Goal: Information Seeking & Learning: Learn about a topic

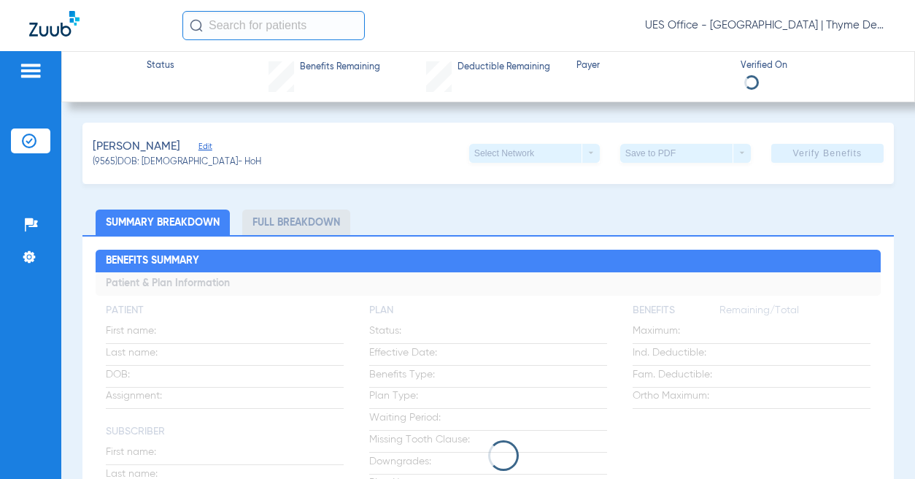
click at [258, 31] on input "text" at bounding box center [273, 25] width 182 height 29
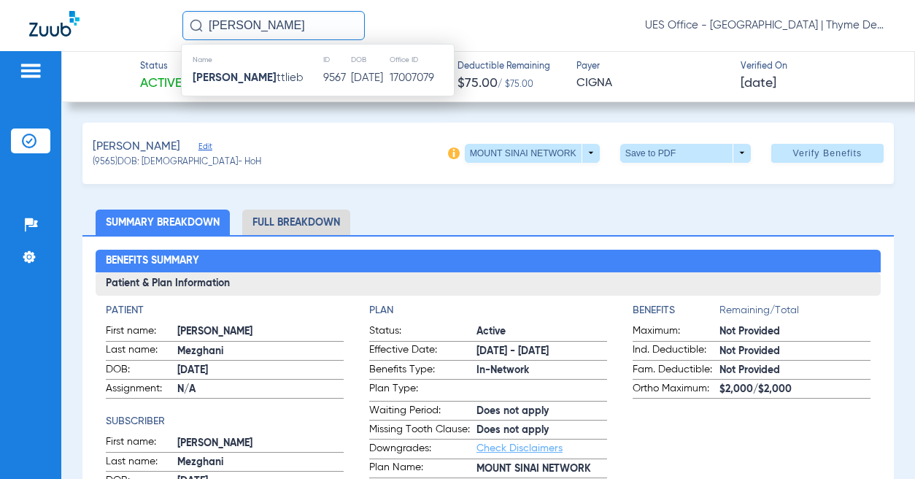
click at [322, 75] on td "9567" at bounding box center [336, 78] width 28 height 20
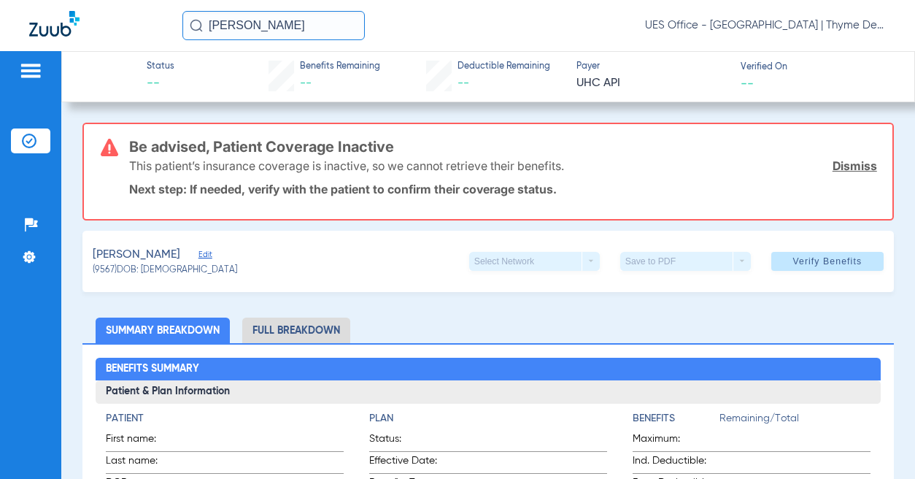
click at [232, 20] on input "[PERSON_NAME]" at bounding box center [273, 25] width 182 height 29
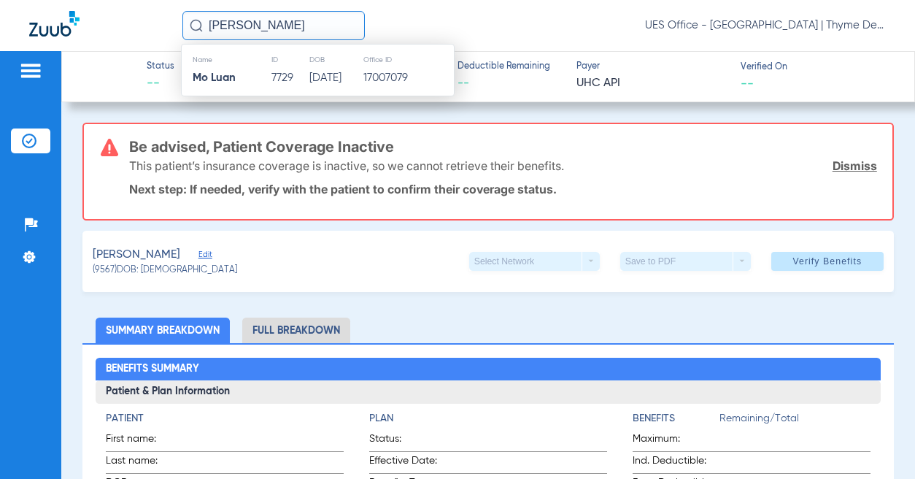
click at [270, 88] on div "Name ID DOB Office ID Mo Luan 7729 [DATE] 17007079" at bounding box center [318, 70] width 274 height 53
click at [271, 80] on td "7729" at bounding box center [290, 78] width 38 height 20
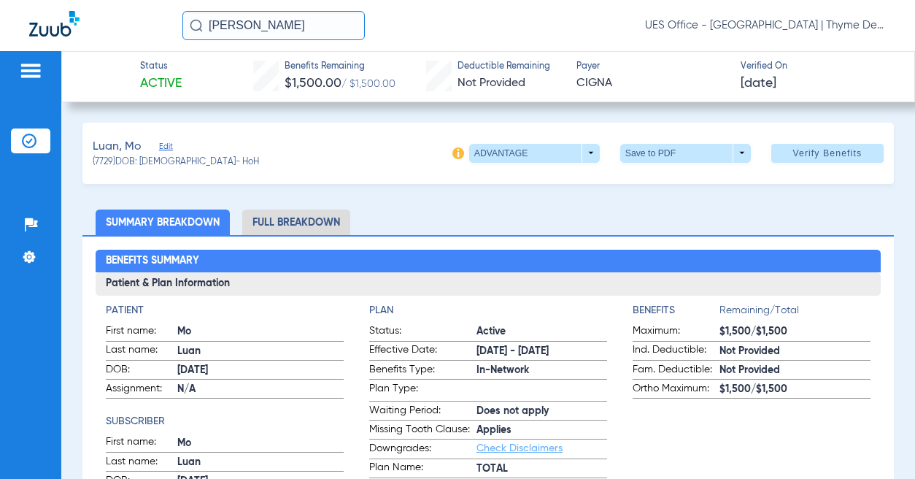
click at [331, 218] on li "Full Breakdown" at bounding box center [296, 222] width 108 height 26
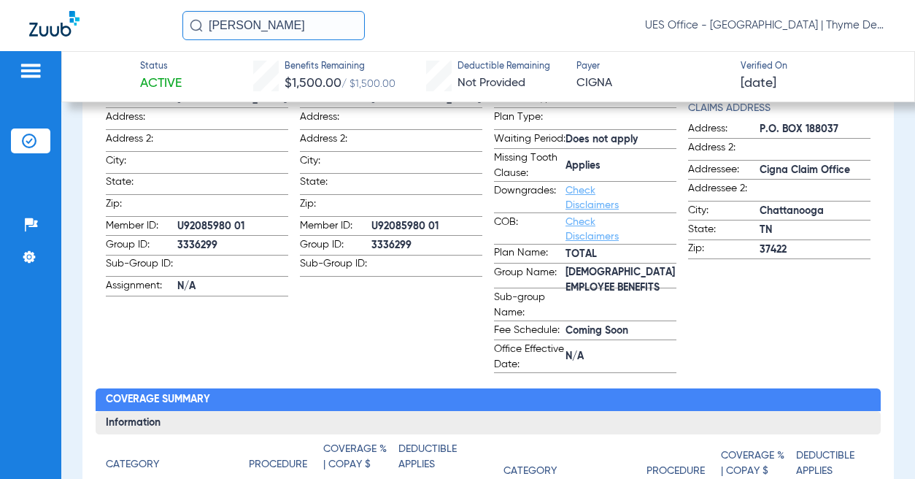
scroll to position [292, 0]
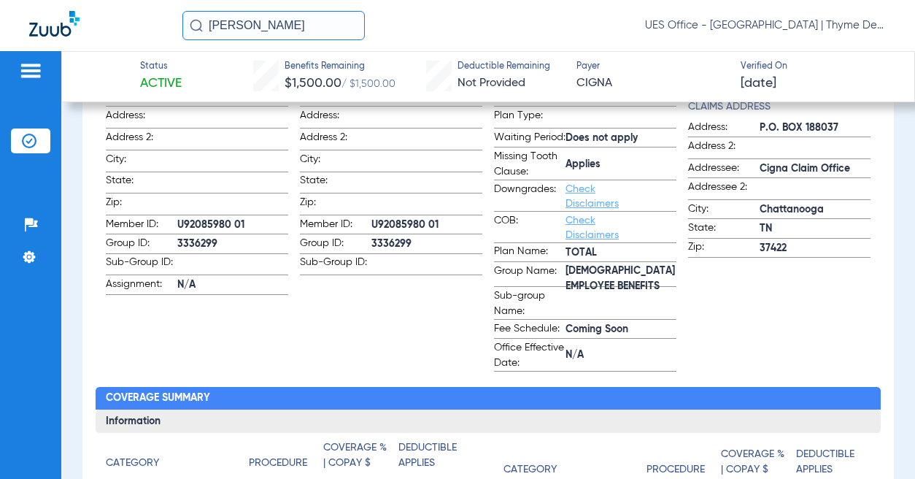
click at [596, 284] on span "[DEMOGRAPHIC_DATA] EMPLOYEE BENEFITS" at bounding box center [620, 278] width 111 height 15
copy span "[DEMOGRAPHIC_DATA] EMPLOYEE BENEFITS"
drag, startPoint x: 193, startPoint y: 242, endPoint x: 745, endPoint y: 293, distance: 554.6
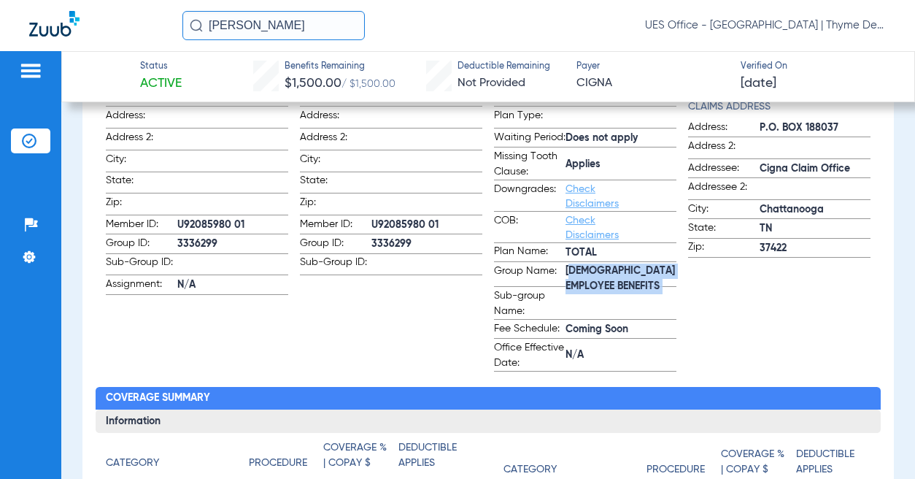
click at [193, 241] on span "3336299" at bounding box center [232, 243] width 111 height 15
copy span "[DEMOGRAPHIC_DATA] EMPLOYEE BENEFITS"
copy span "3336299"
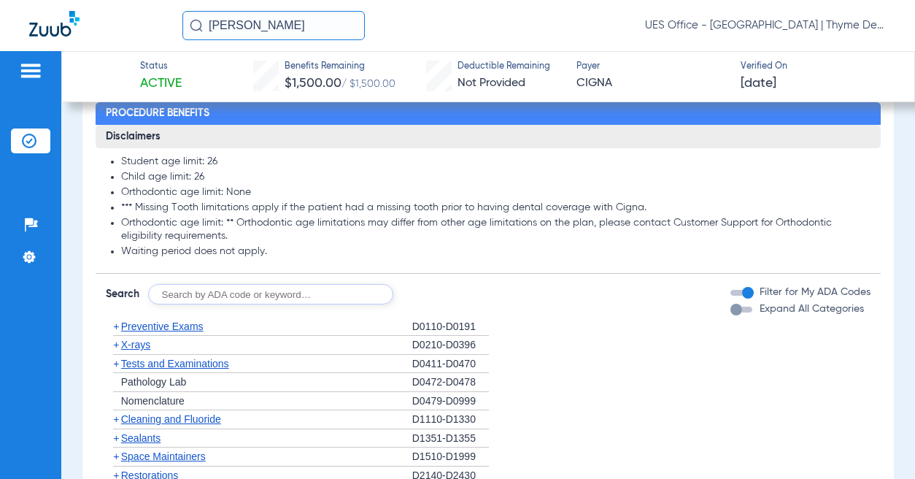
scroll to position [1386, 0]
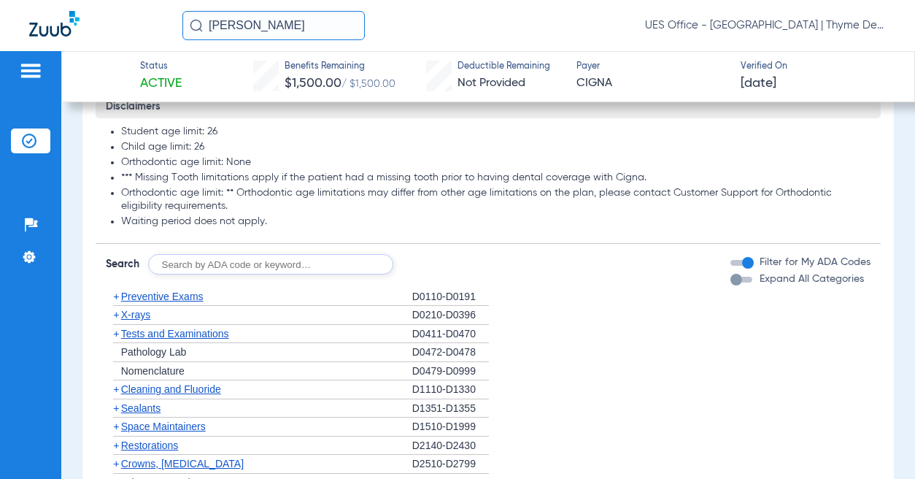
click at [163, 302] on span "Preventive Exams" at bounding box center [162, 296] width 82 height 12
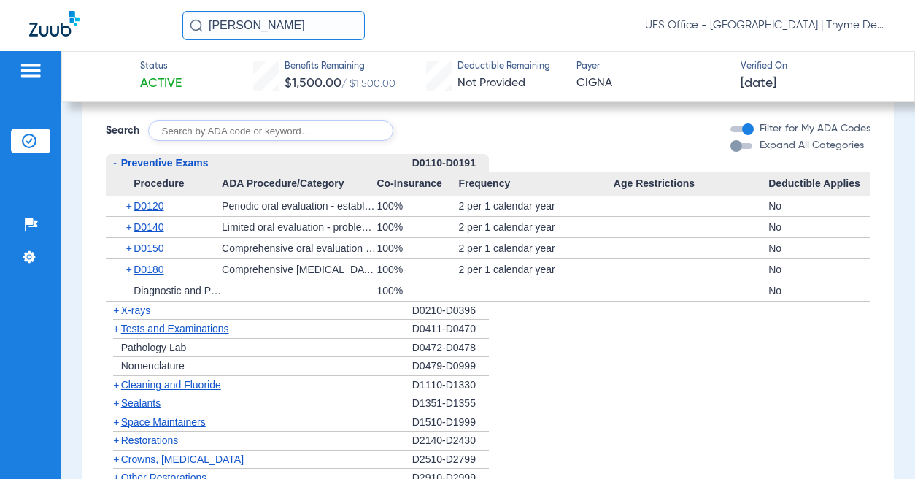
scroll to position [1532, 0]
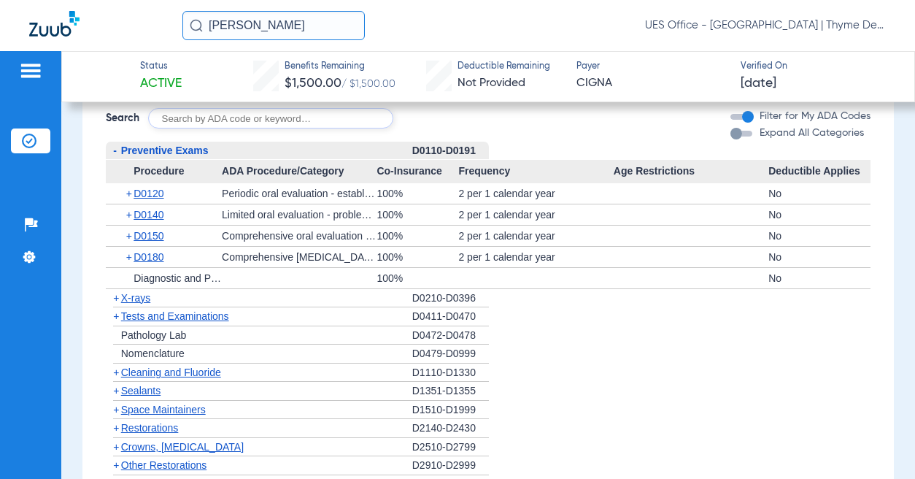
click at [137, 303] on span "X-rays" at bounding box center [135, 298] width 29 height 12
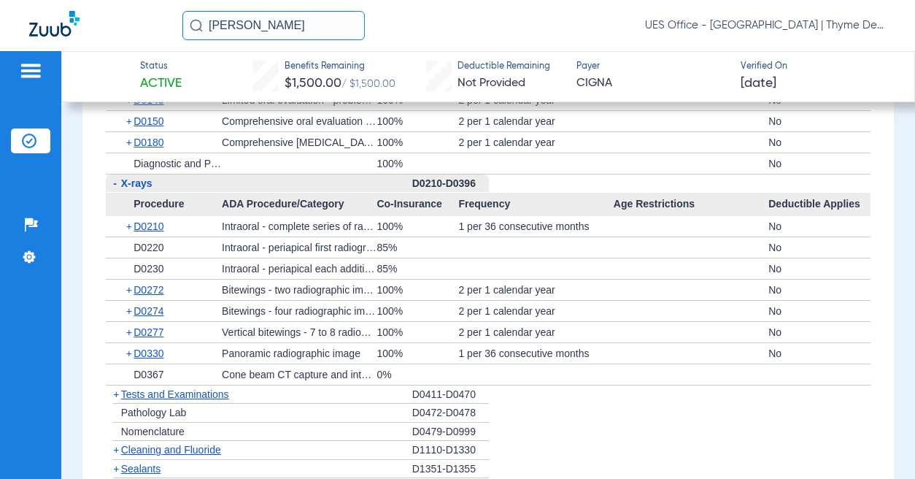
scroll to position [1678, 0]
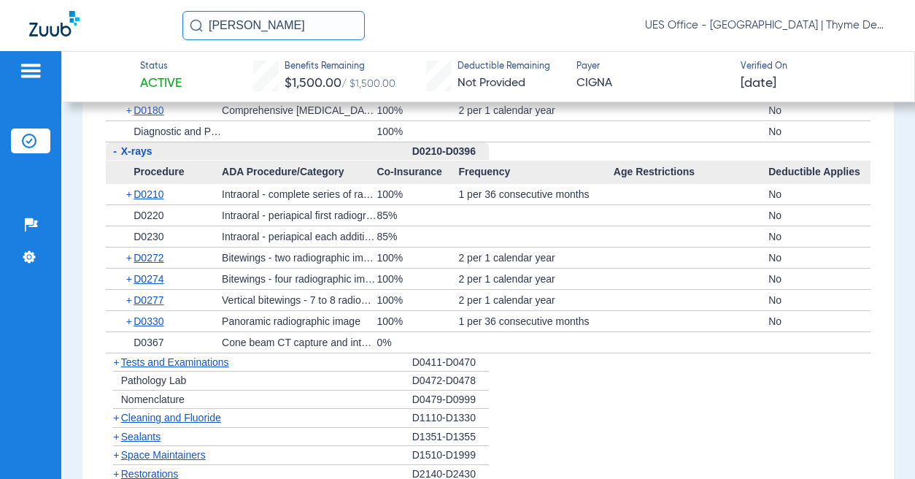
drag, startPoint x: 192, startPoint y: 433, endPoint x: 192, endPoint y: 425, distance: 8.0
click at [192, 423] on span "Cleaning and Fluoride" at bounding box center [171, 417] width 100 height 12
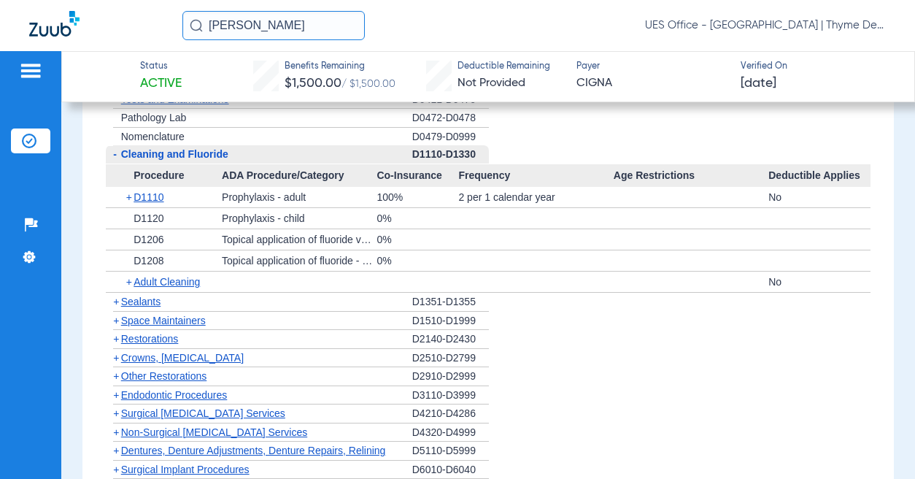
scroll to position [1970, 0]
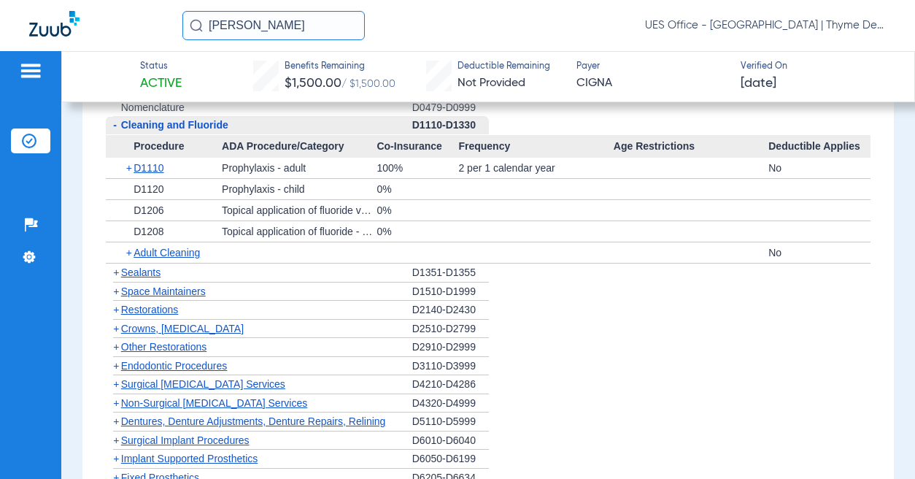
click at [217, 334] on span "Crowns, [MEDICAL_DATA]" at bounding box center [182, 328] width 123 height 12
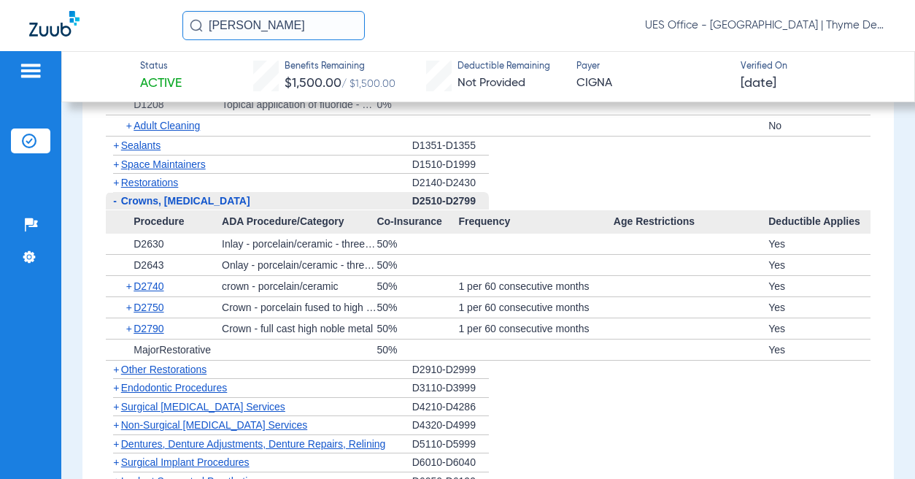
scroll to position [2116, 0]
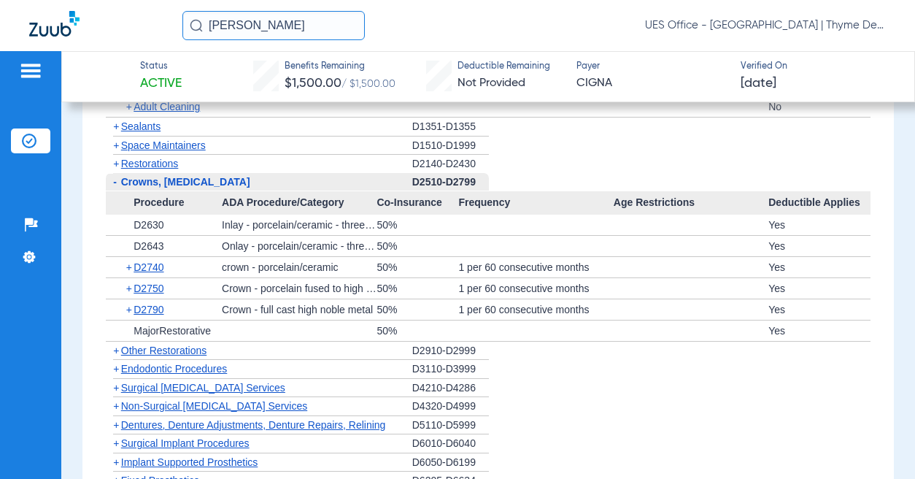
click at [222, 411] on span "Non-Surgical [MEDICAL_DATA] Services" at bounding box center [214, 406] width 186 height 12
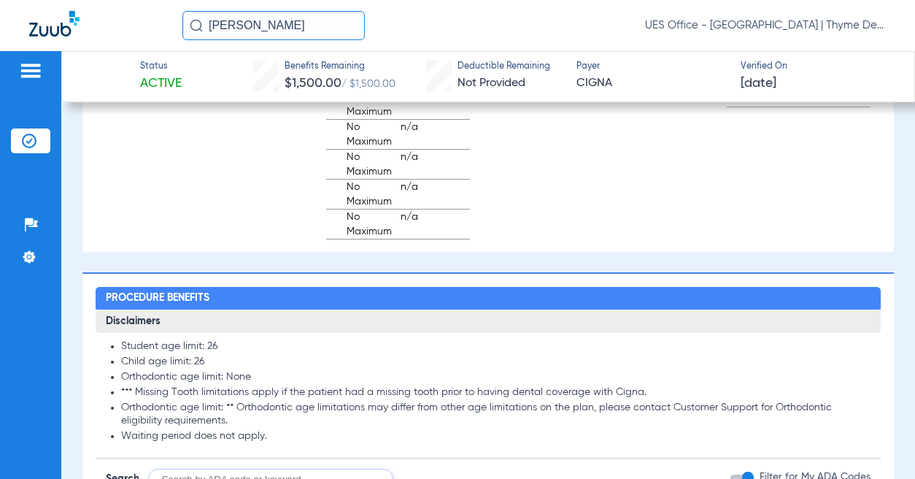
scroll to position [1021, 0]
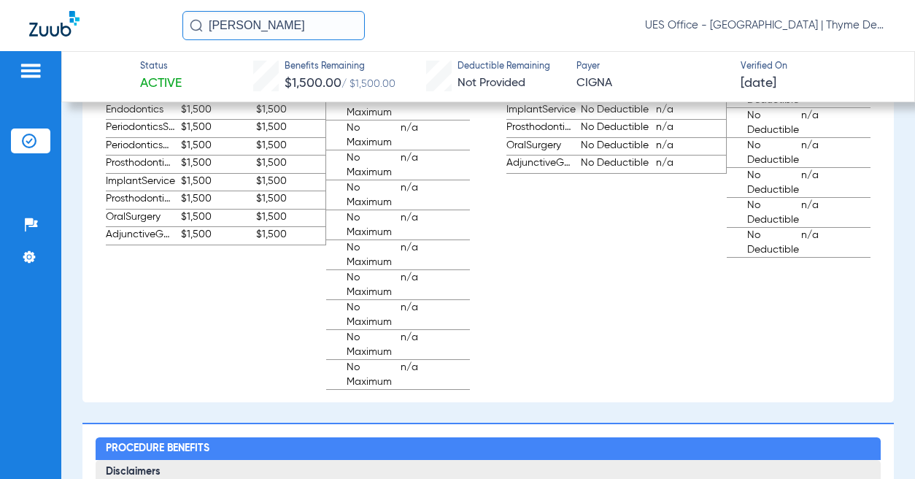
click at [268, 19] on input "[PERSON_NAME]" at bounding box center [273, 25] width 182 height 29
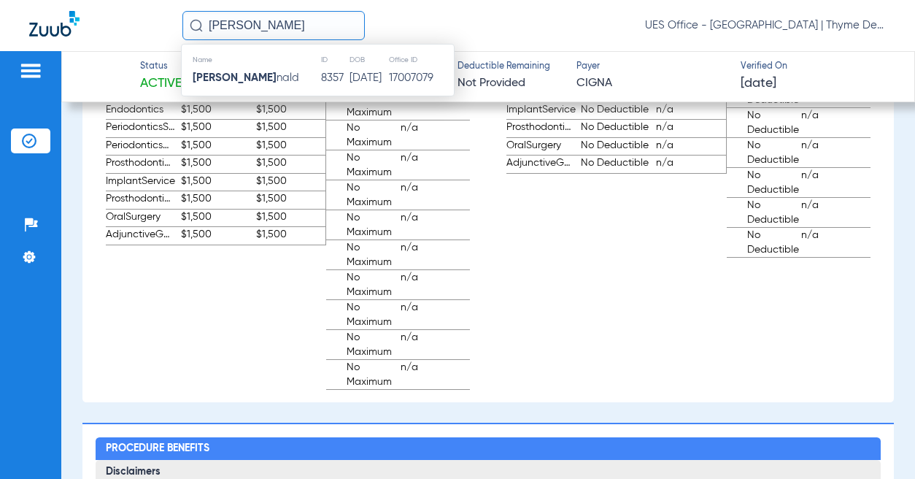
type input "[PERSON_NAME]"
click at [274, 82] on span "[PERSON_NAME] nald" at bounding box center [246, 77] width 107 height 11
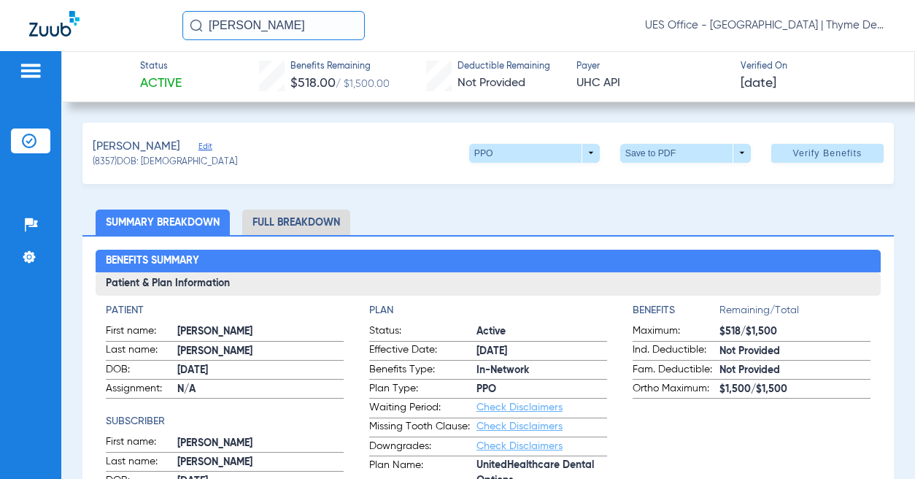
click at [310, 221] on li "Full Breakdown" at bounding box center [296, 222] width 108 height 26
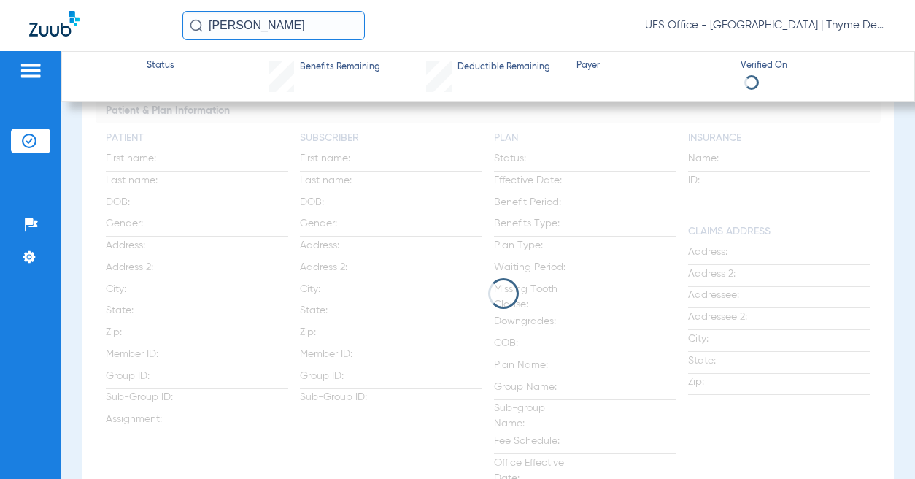
scroll to position [219, 0]
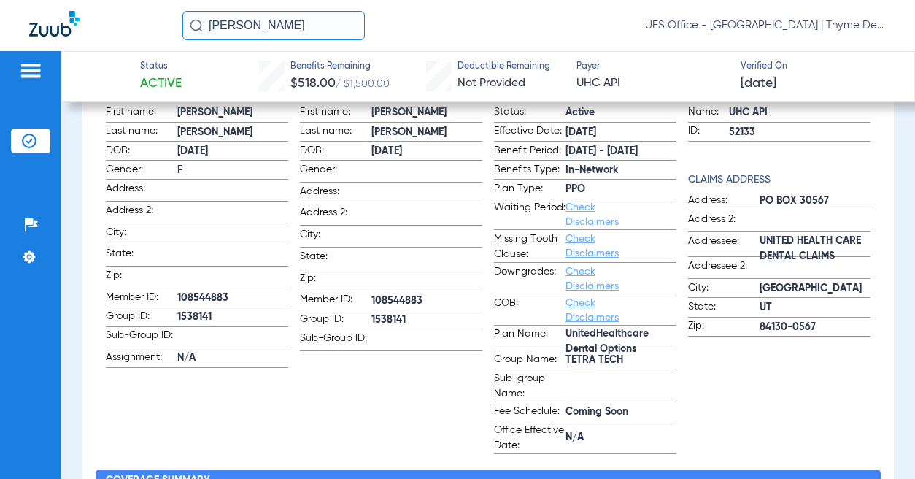
click at [597, 363] on span "TETRA TECH" at bounding box center [620, 359] width 111 height 15
copy span "TETRA TECH"
click at [195, 312] on span "1538141" at bounding box center [232, 316] width 111 height 15
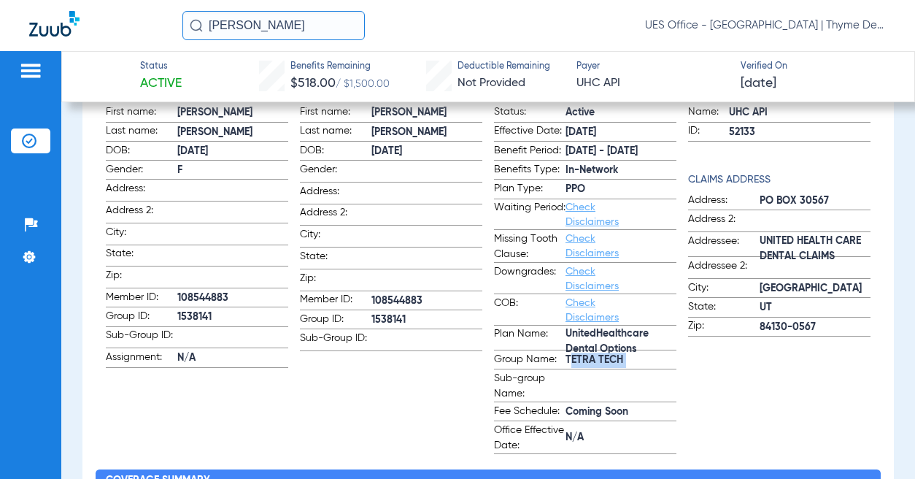
click at [195, 312] on span "1538141" at bounding box center [232, 316] width 111 height 15
copy span "1538141"
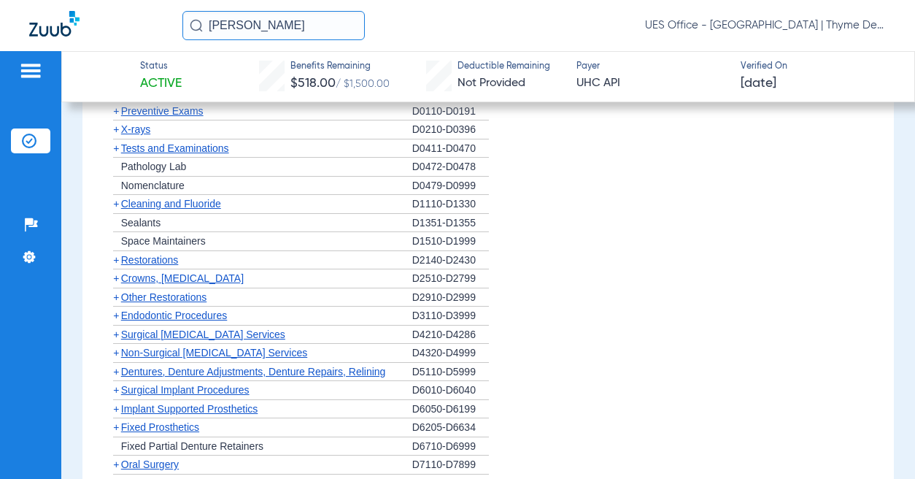
scroll to position [1678, 0]
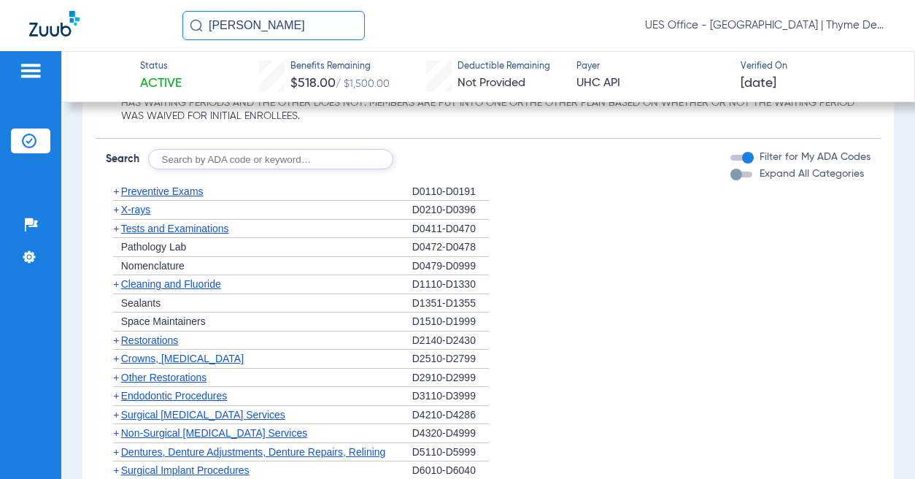
click at [168, 197] on span "Preventive Exams" at bounding box center [162, 191] width 82 height 12
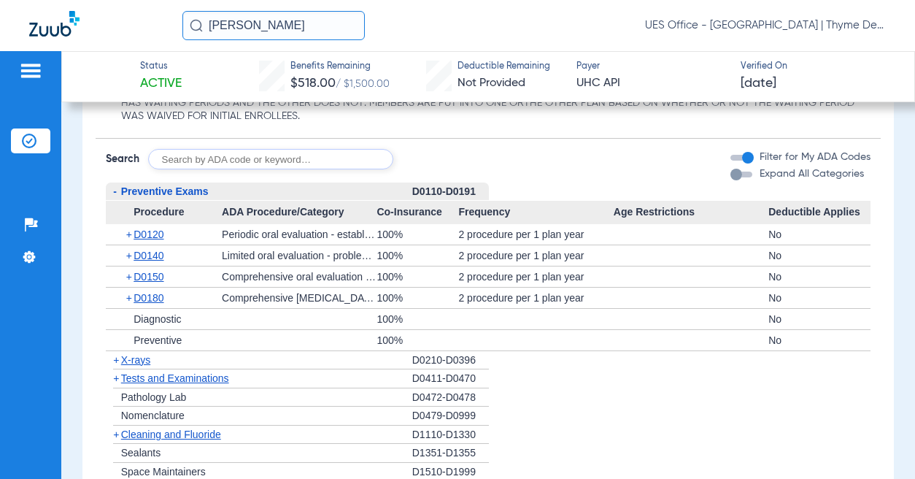
click at [139, 366] on span "X-rays" at bounding box center [135, 360] width 29 height 12
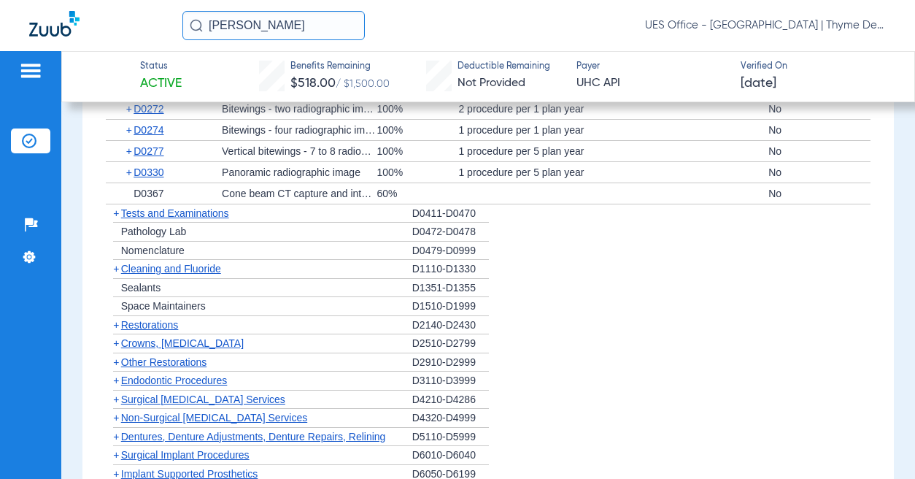
scroll to position [2043, 0]
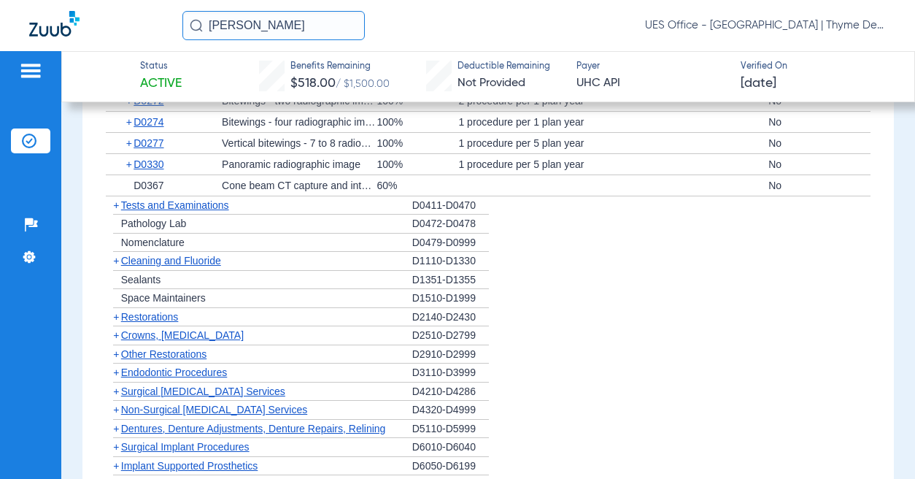
click at [175, 266] on span "Cleaning and Fluoride" at bounding box center [171, 261] width 100 height 12
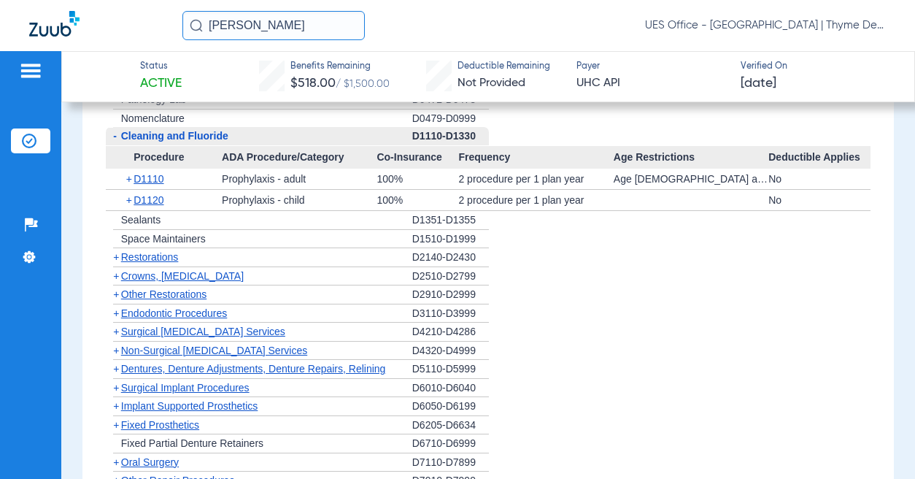
scroll to position [2189, 0]
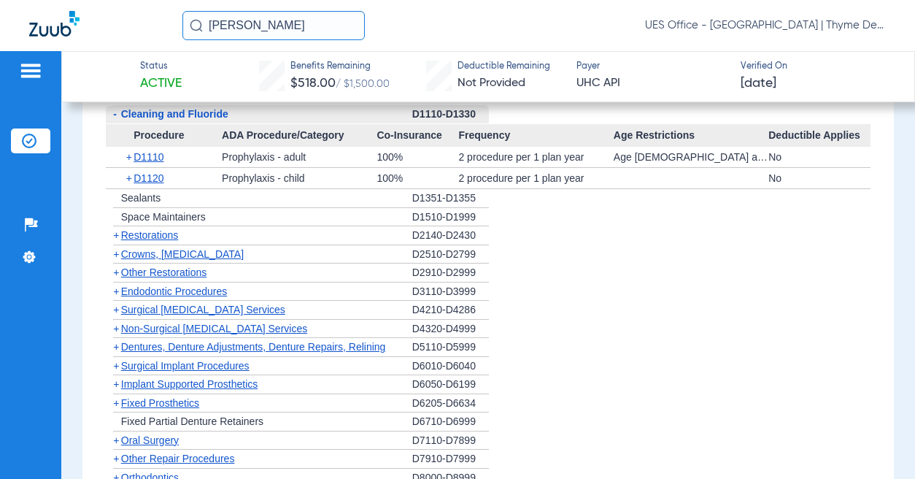
click at [208, 260] on span "Crowns, [MEDICAL_DATA]" at bounding box center [182, 254] width 123 height 12
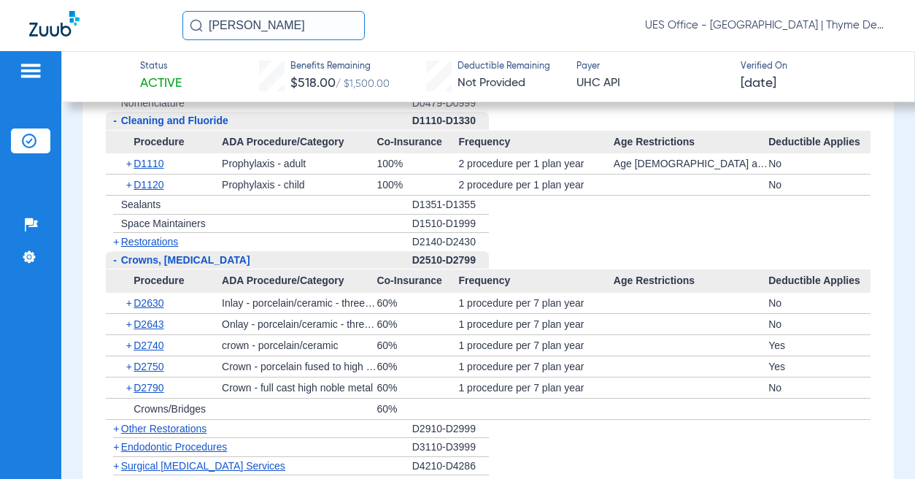
scroll to position [2262, 0]
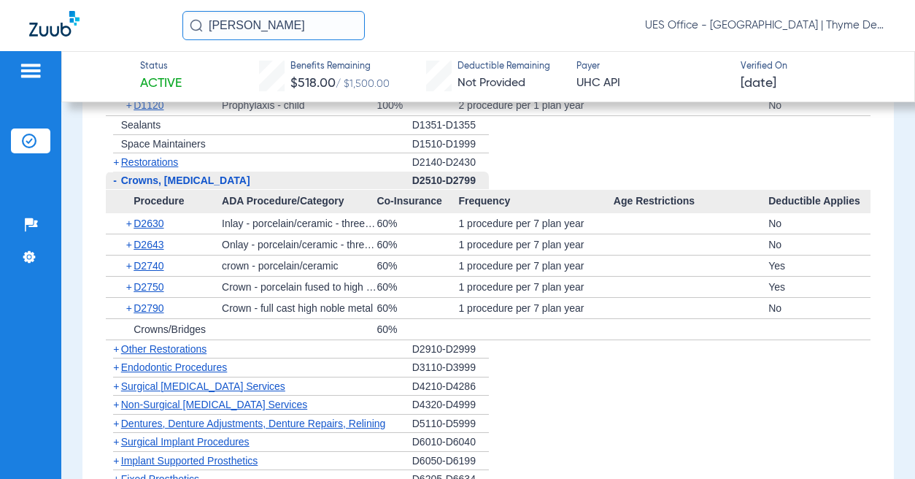
click at [201, 410] on span "Non-Surgical [MEDICAL_DATA] Services" at bounding box center [214, 404] width 186 height 12
